Goal: Task Accomplishment & Management: Manage account settings

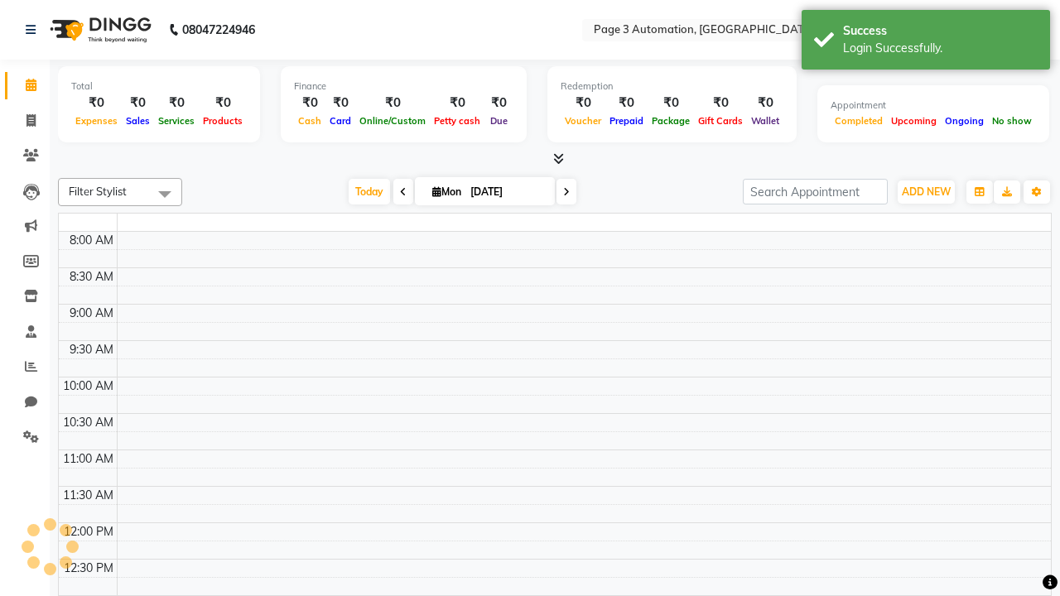
select select "en"
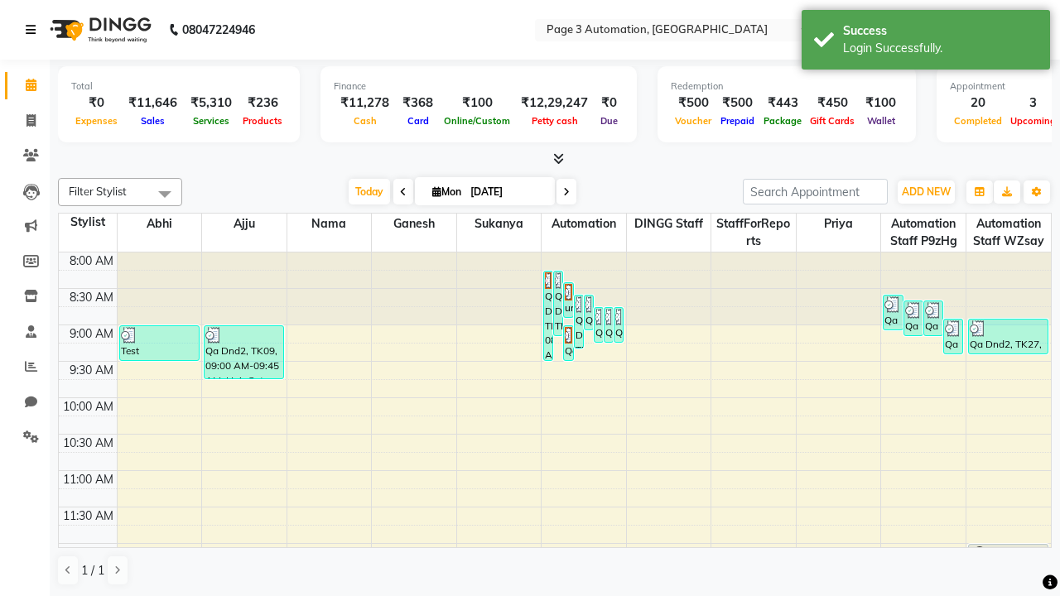
click at [34, 30] on icon at bounding box center [31, 30] width 10 height 12
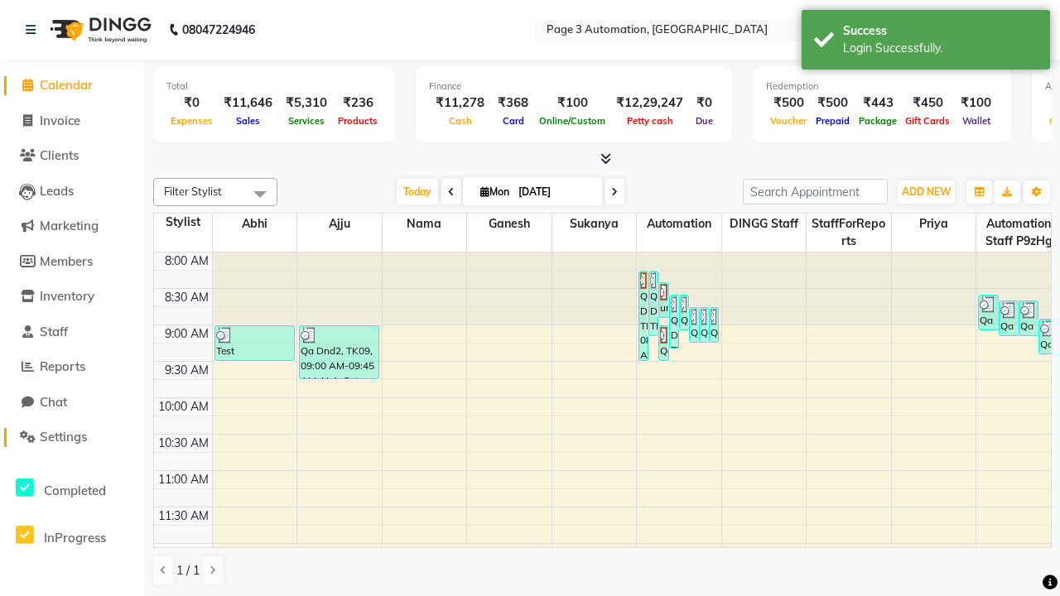
click at [72, 437] on span "Settings" at bounding box center [63, 437] width 47 height 16
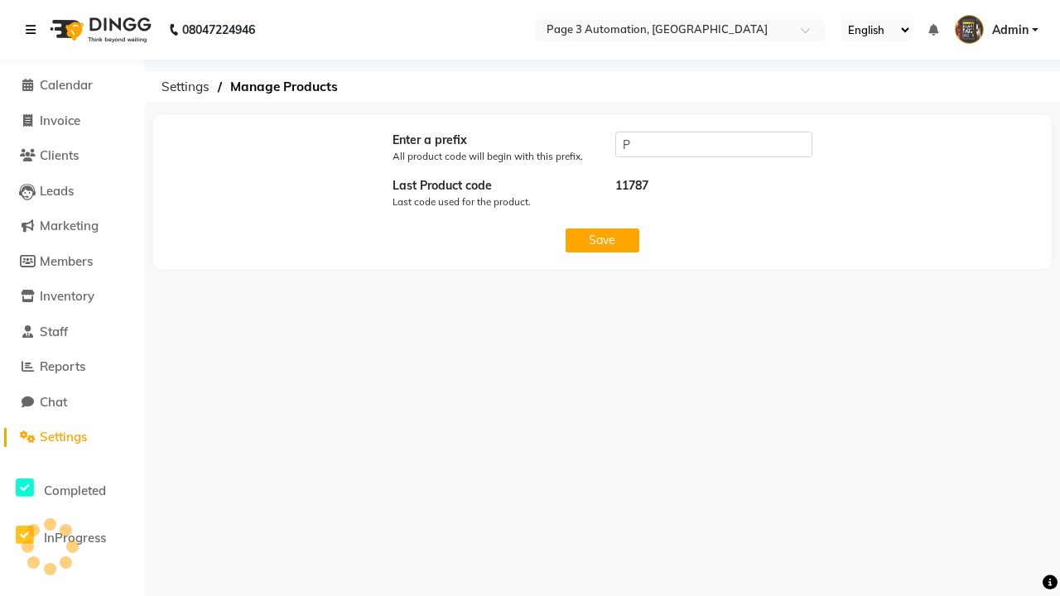
click at [34, 30] on icon at bounding box center [31, 30] width 10 height 12
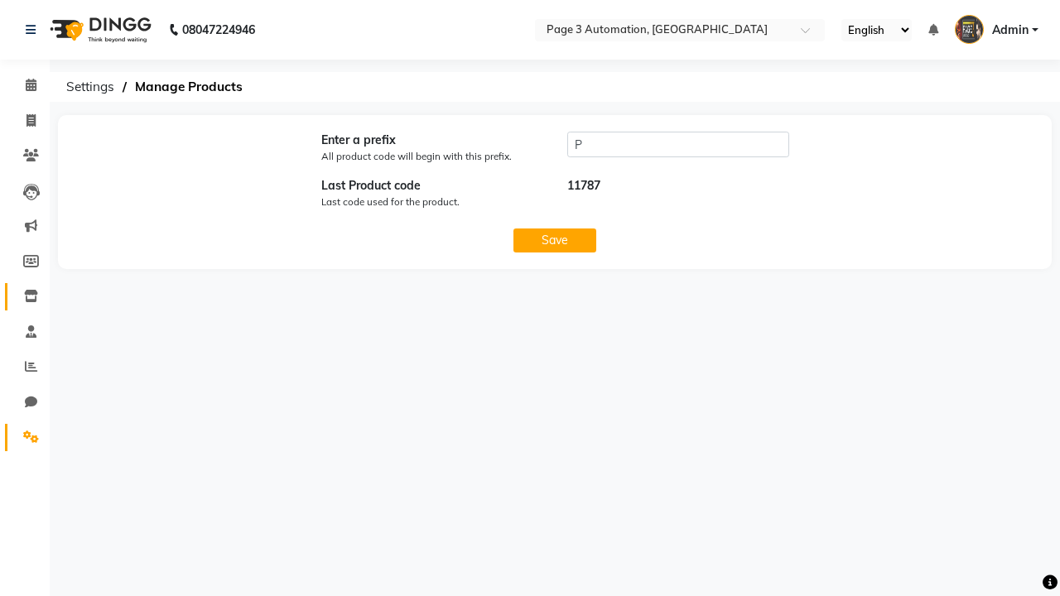
click at [25, 296] on icon at bounding box center [31, 296] width 14 height 12
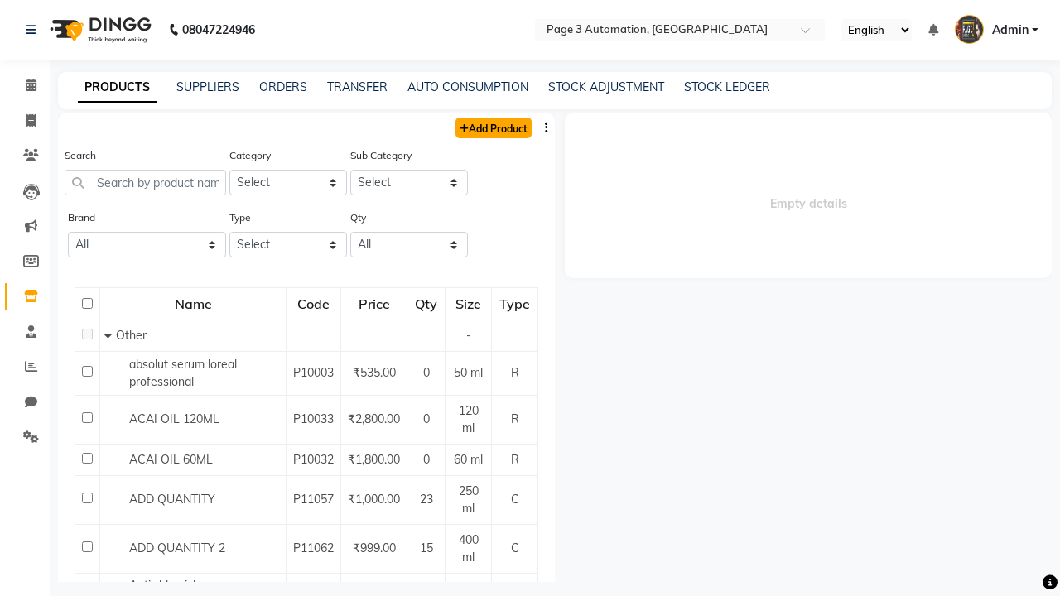
click at [492, 128] on link "Add Product" at bounding box center [493, 128] width 76 height 21
select select "true"
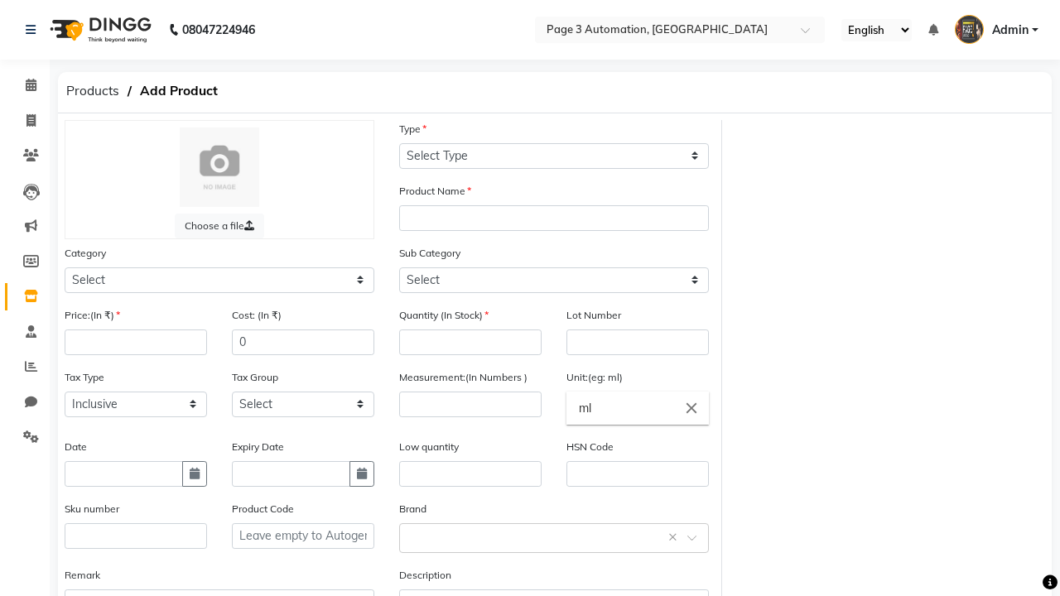
select select "C"
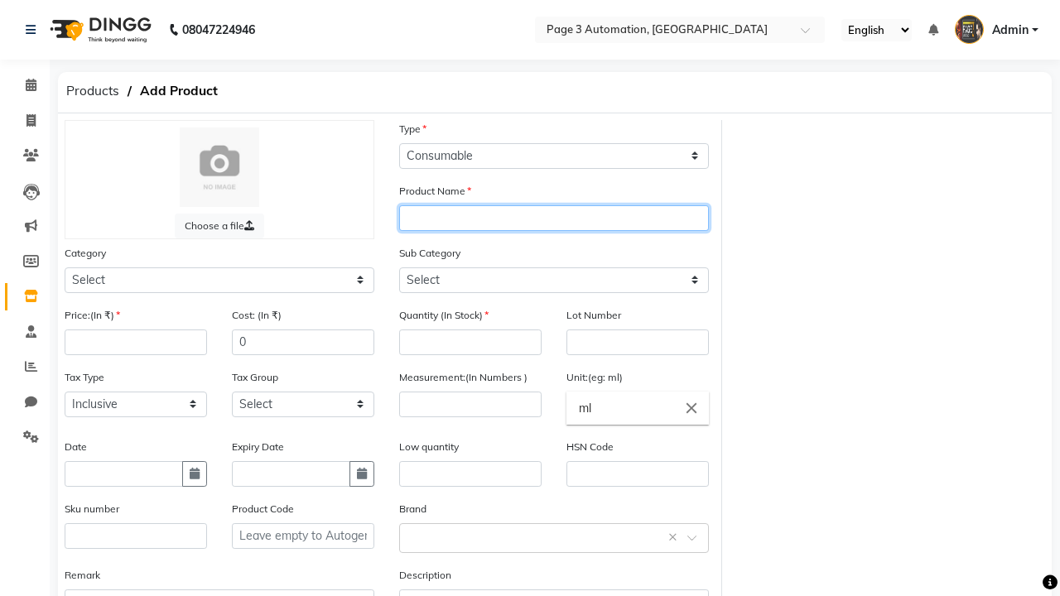
type input "Test Product Automation BFi0R"
select select "1000"
type input "Test Product Automation BFi0R"
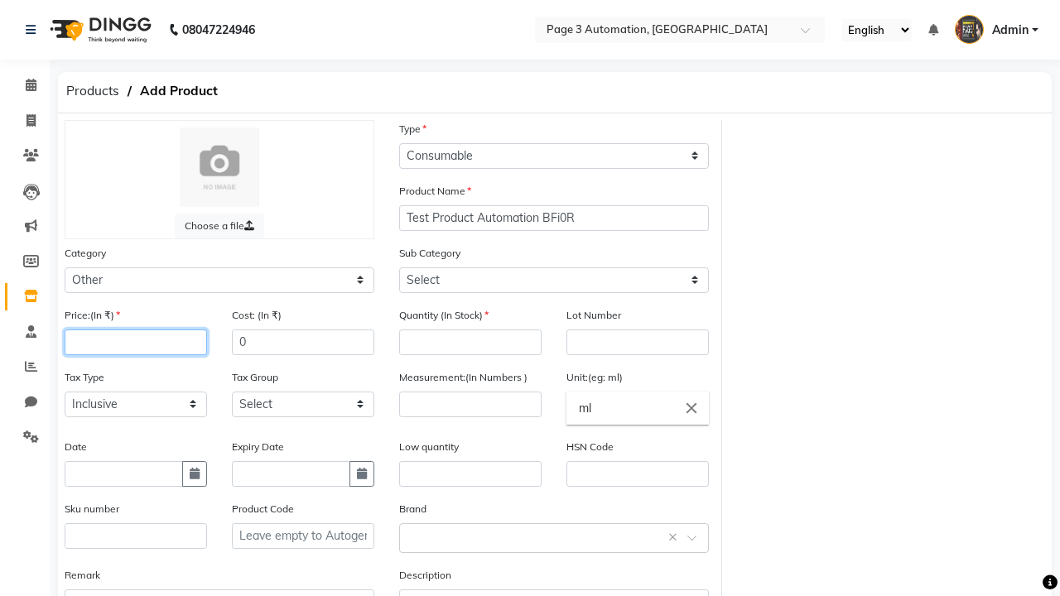
select select "1002"
type input "100"
type input "150"
type input "100"
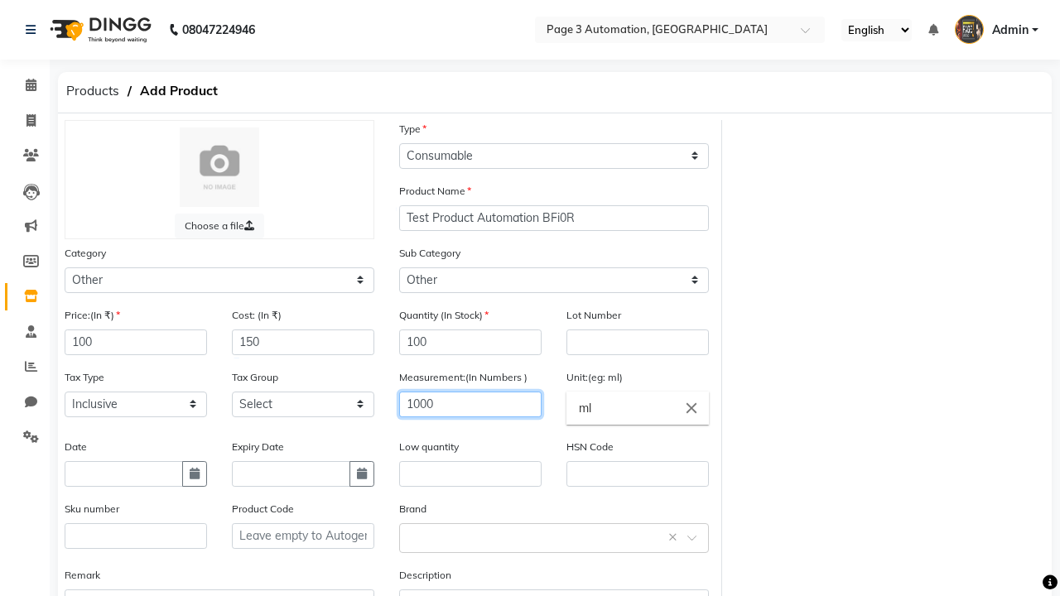
type input "1000"
type textarea "This Product is Created by Automation"
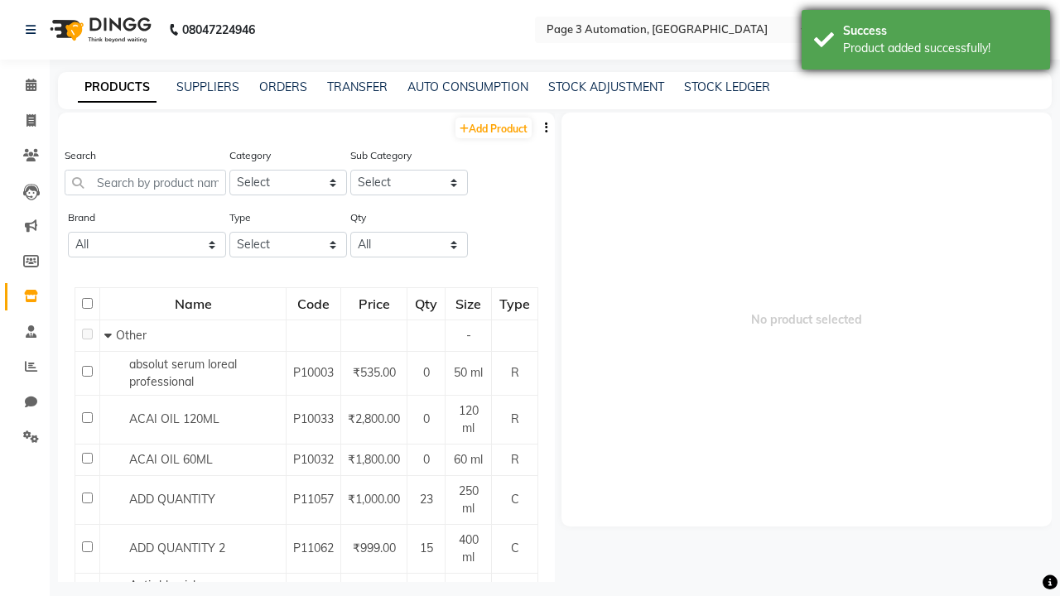
click at [926, 42] on div "Product added successfully!" at bounding box center [940, 48] width 195 height 17
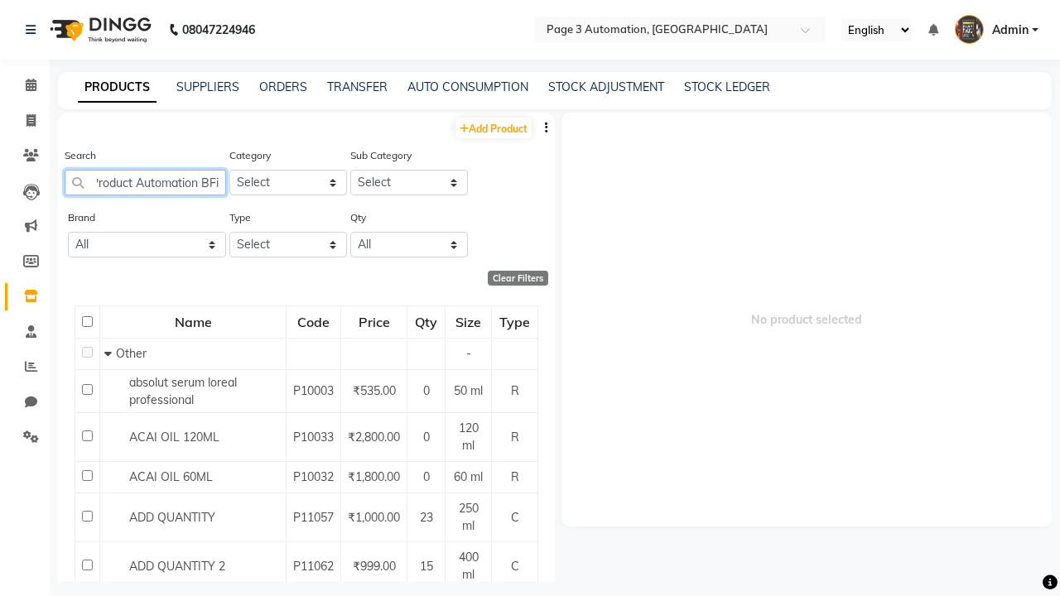
type input "Test Product Automation BFi0R"
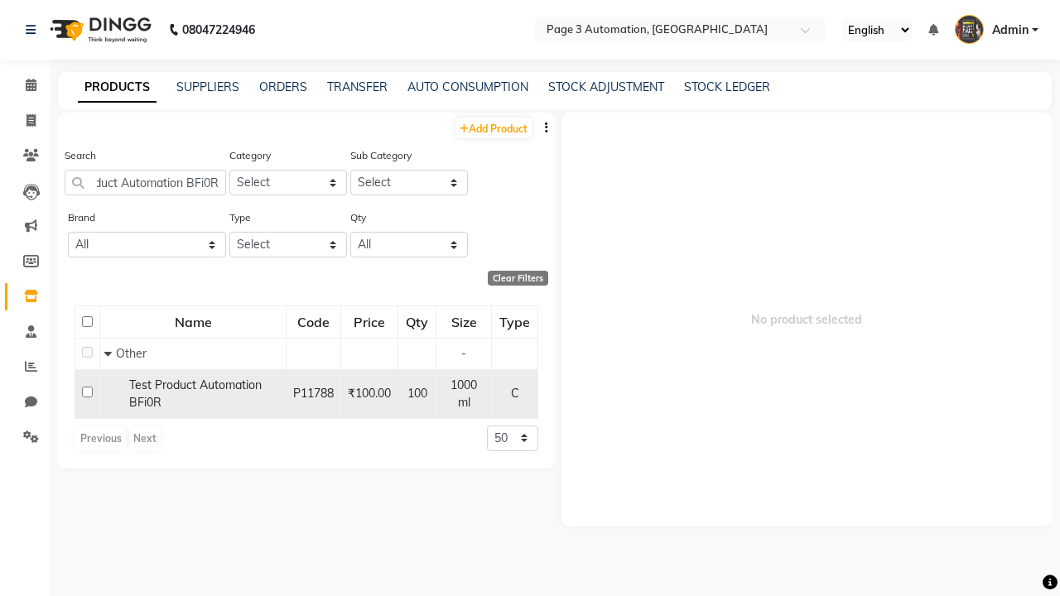
click at [87, 389] on input "checkbox" at bounding box center [87, 392] width 11 height 11
checkbox input "true"
select select
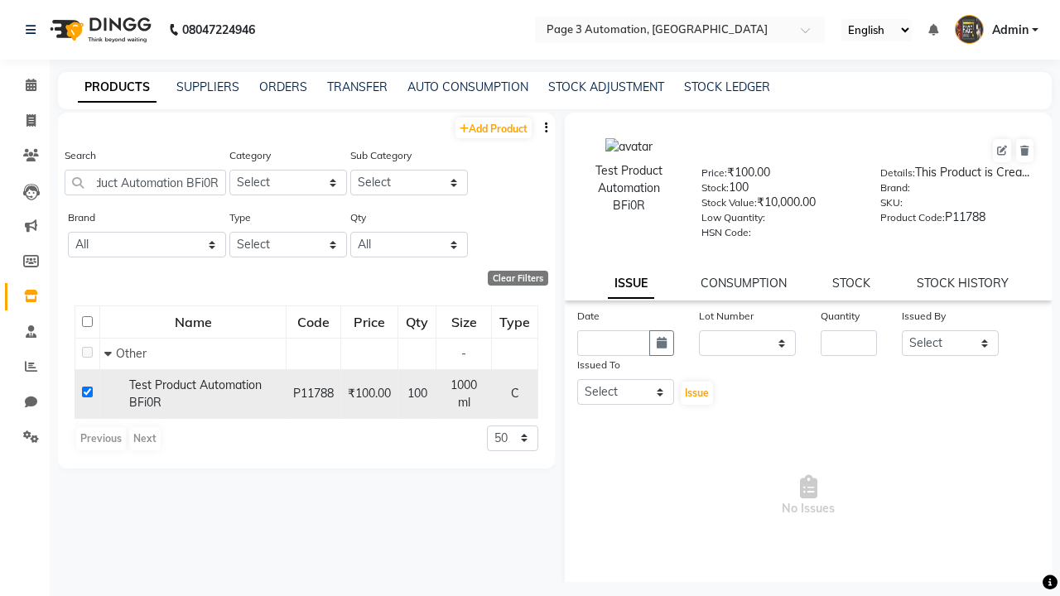
scroll to position [0, 0]
click at [1024, 151] on icon at bounding box center [1024, 151] width 9 height 10
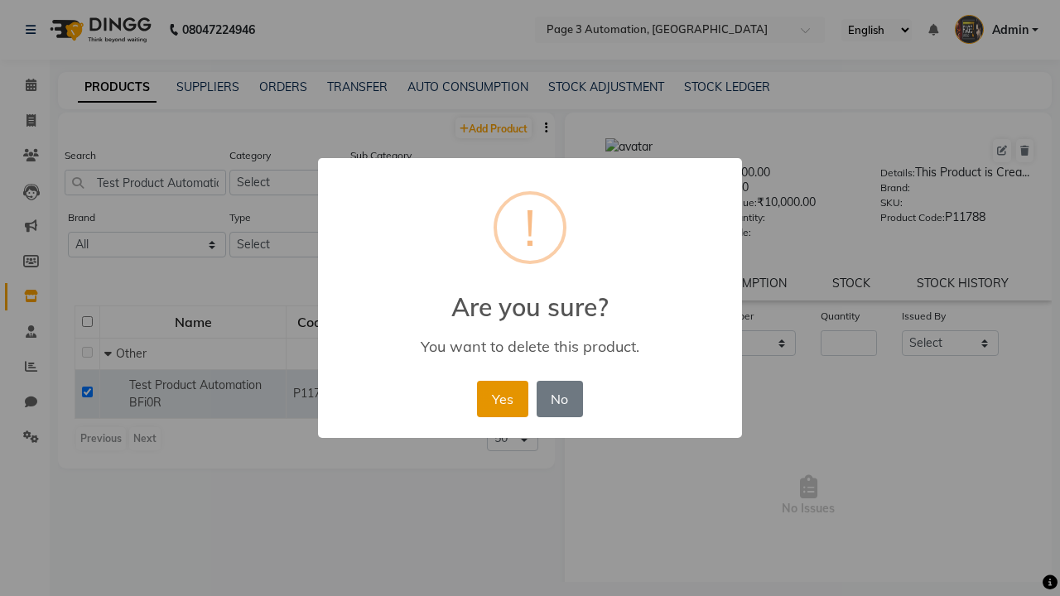
click at [502, 398] on button "Yes" at bounding box center [502, 399] width 51 height 36
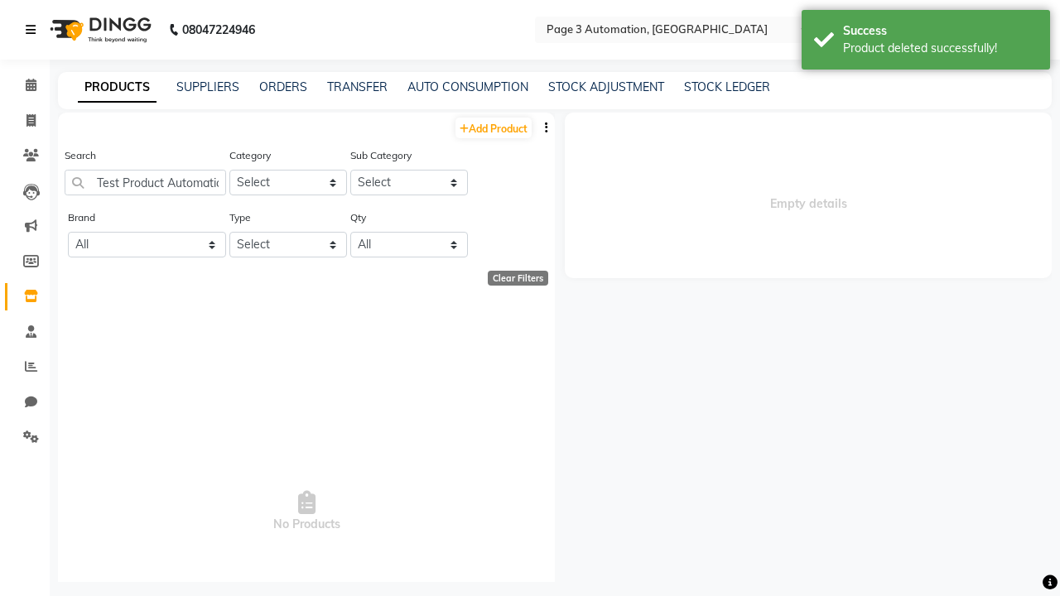
click at [926, 42] on div "Product deleted successfully!" at bounding box center [940, 48] width 195 height 17
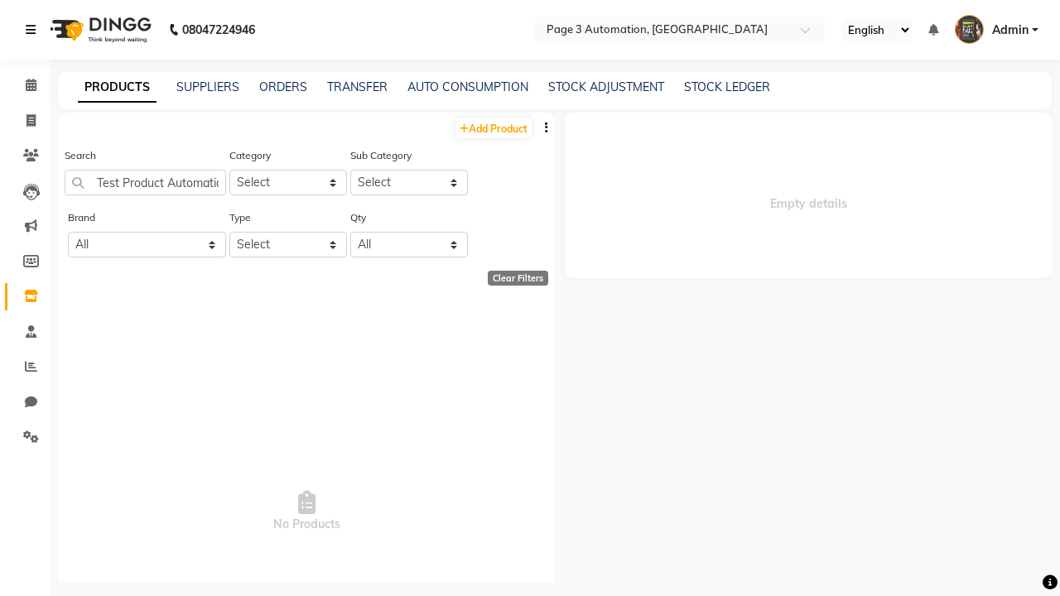
click at [34, 30] on icon at bounding box center [31, 30] width 10 height 12
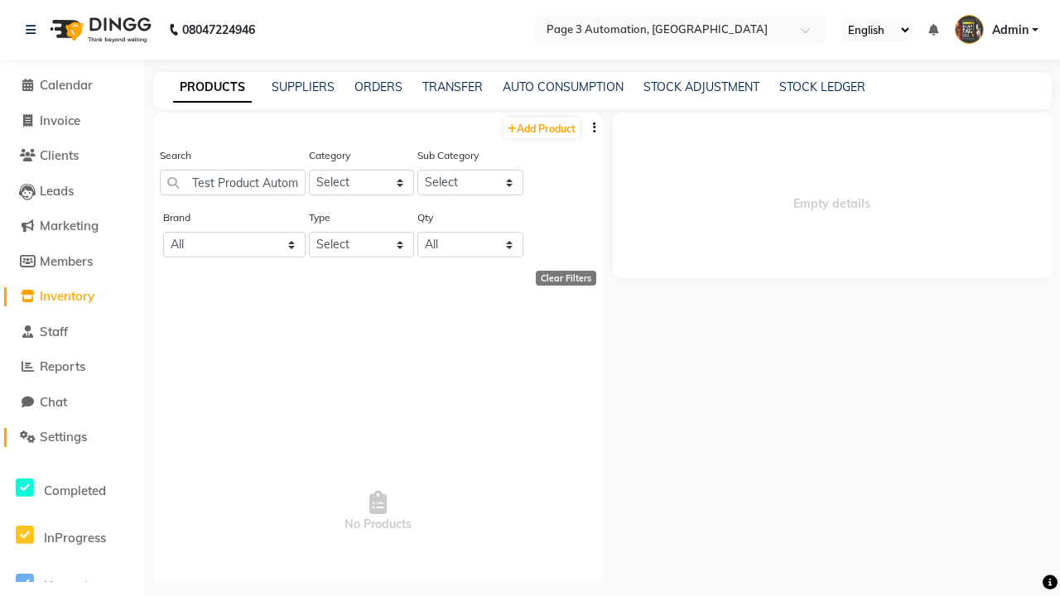
click at [72, 437] on span "Settings" at bounding box center [63, 437] width 47 height 16
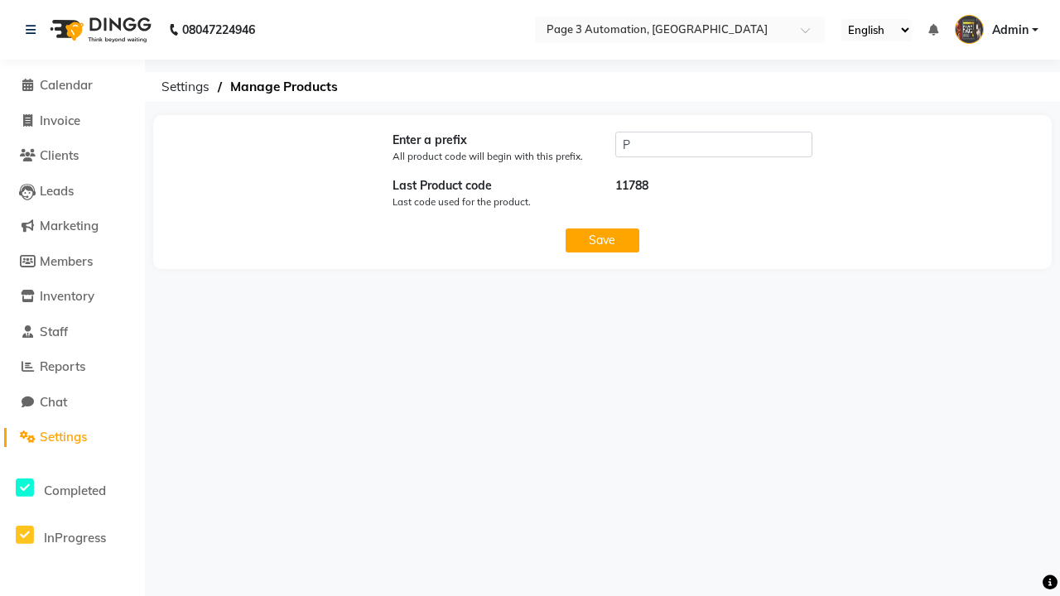
click at [996, 30] on span "Admin" at bounding box center [1010, 30] width 36 height 17
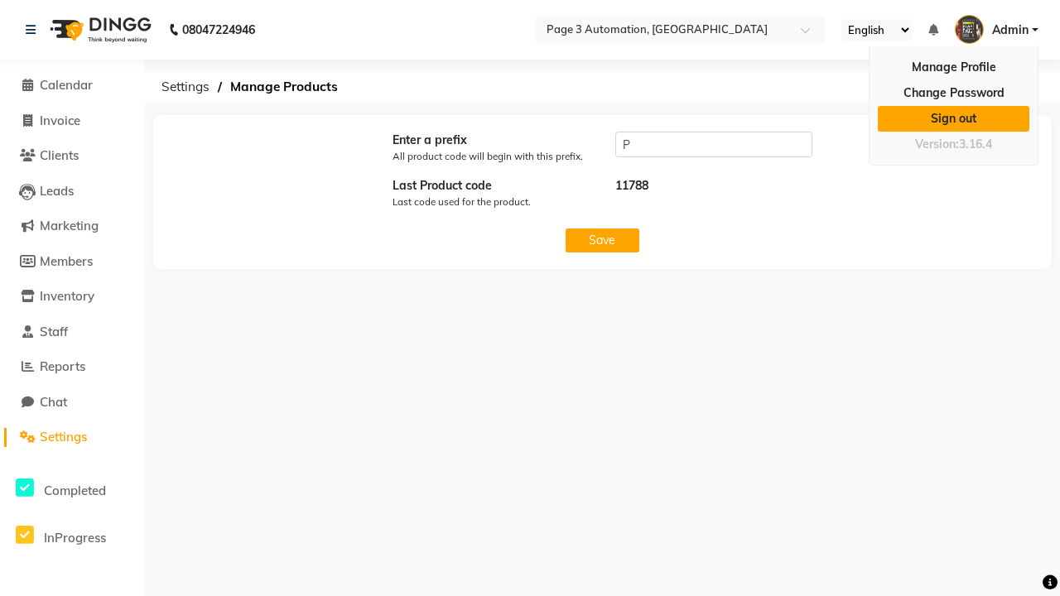
click at [953, 118] on link "Sign out" at bounding box center [954, 119] width 152 height 26
